Goal: Information Seeking & Learning: Learn about a topic

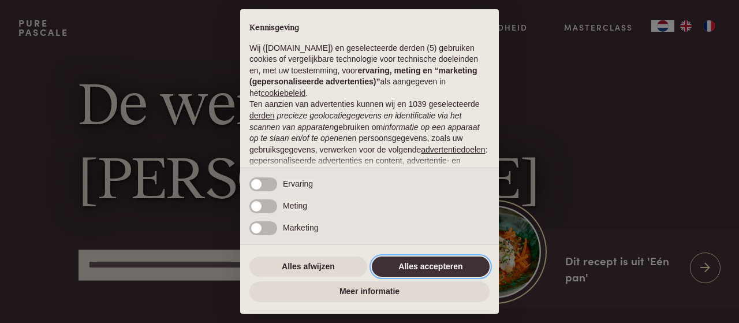
click at [430, 266] on button "Alles accepteren" at bounding box center [431, 266] width 118 height 21
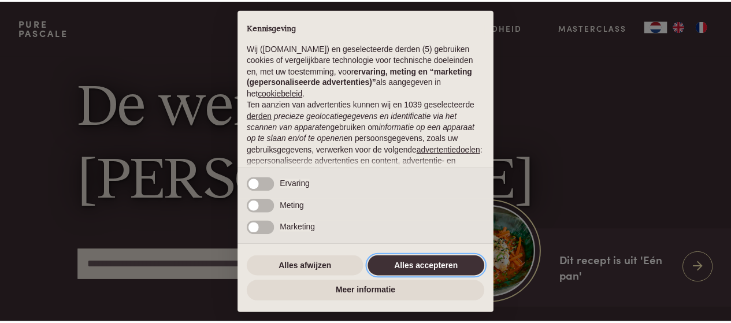
scroll to position [141, 0]
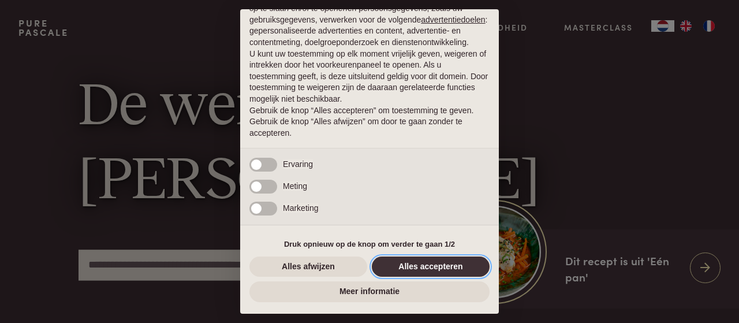
click at [419, 264] on button "Alles accepteren" at bounding box center [431, 266] width 118 height 21
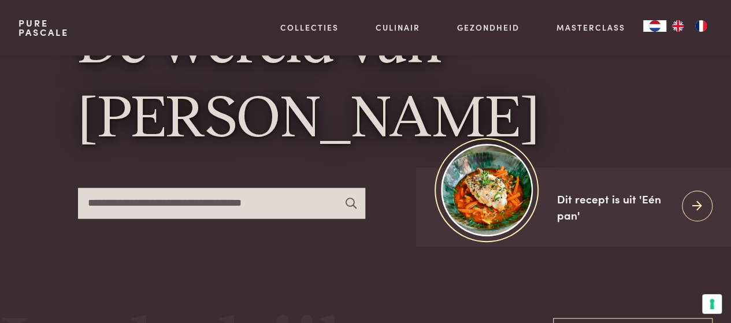
scroll to position [116, 0]
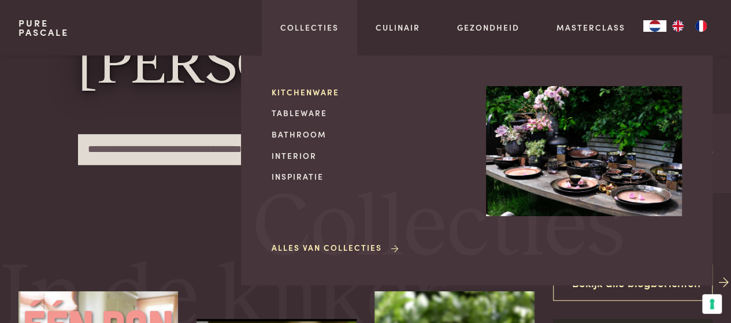
click at [290, 92] on link "Kitchenware" at bounding box center [369, 92] width 196 height 12
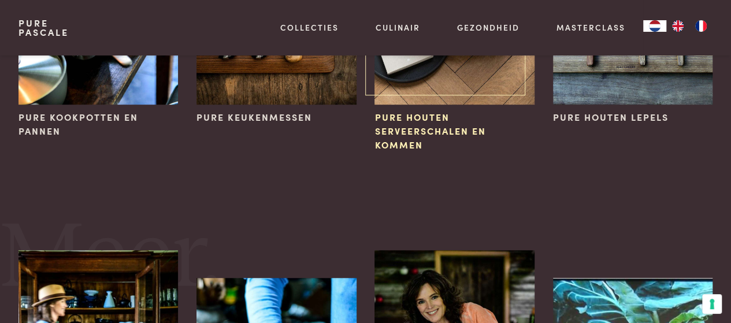
scroll to position [231, 0]
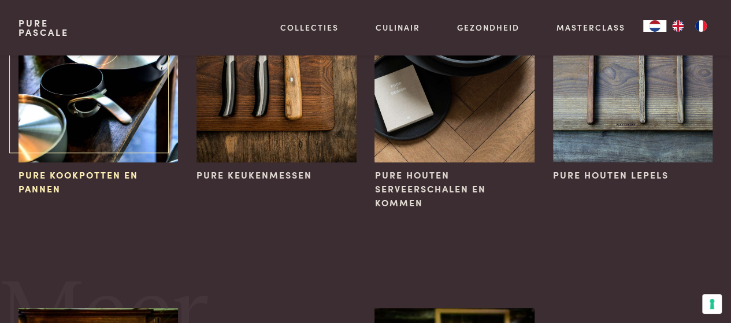
click at [46, 174] on span "Pure kookpotten en pannen" at bounding box center [97, 182] width 159 height 28
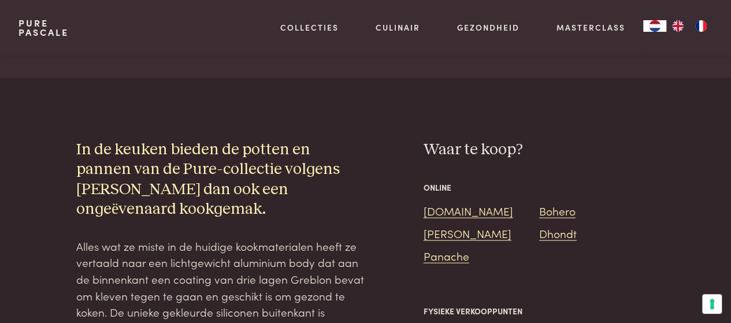
scroll to position [1040, 0]
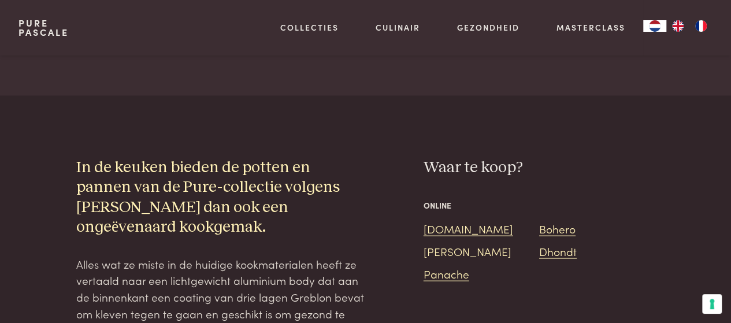
click at [444, 243] on link "[PERSON_NAME]" at bounding box center [467, 251] width 88 height 16
click at [445, 220] on link "Bol.com" at bounding box center [468, 228] width 90 height 16
